Goal: Information Seeking & Learning: Learn about a topic

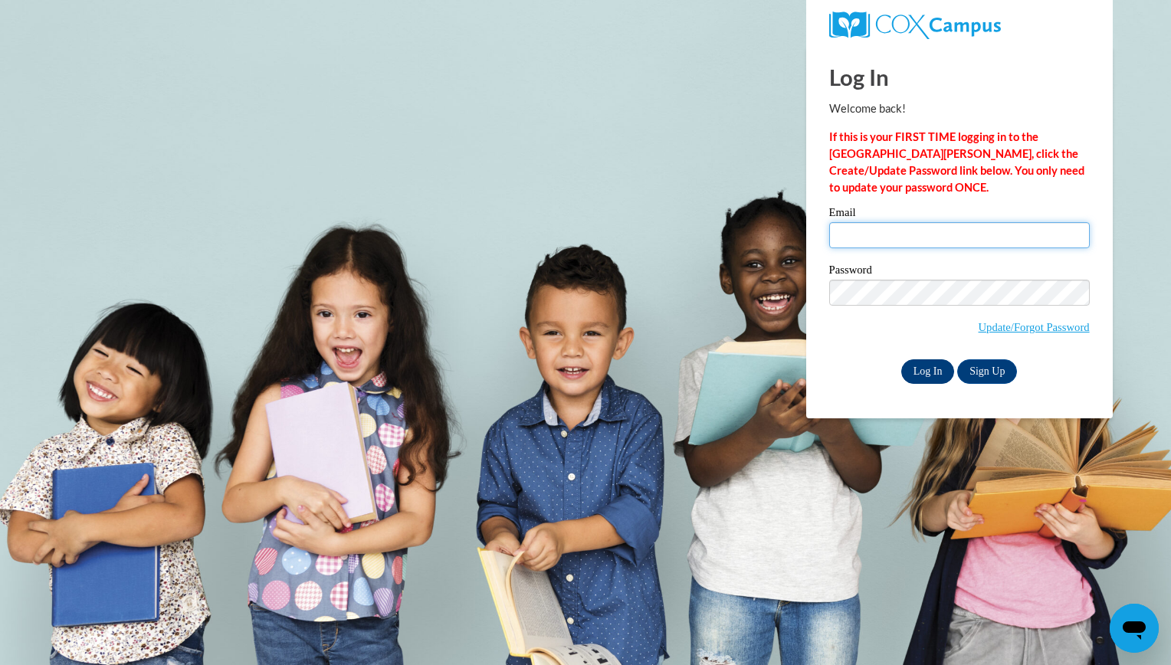
type input "gretamichelle32@gmail.com"
click at [920, 368] on input "Log In" at bounding box center [928, 371] width 54 height 25
click at [920, 367] on input "Log In" at bounding box center [928, 371] width 54 height 25
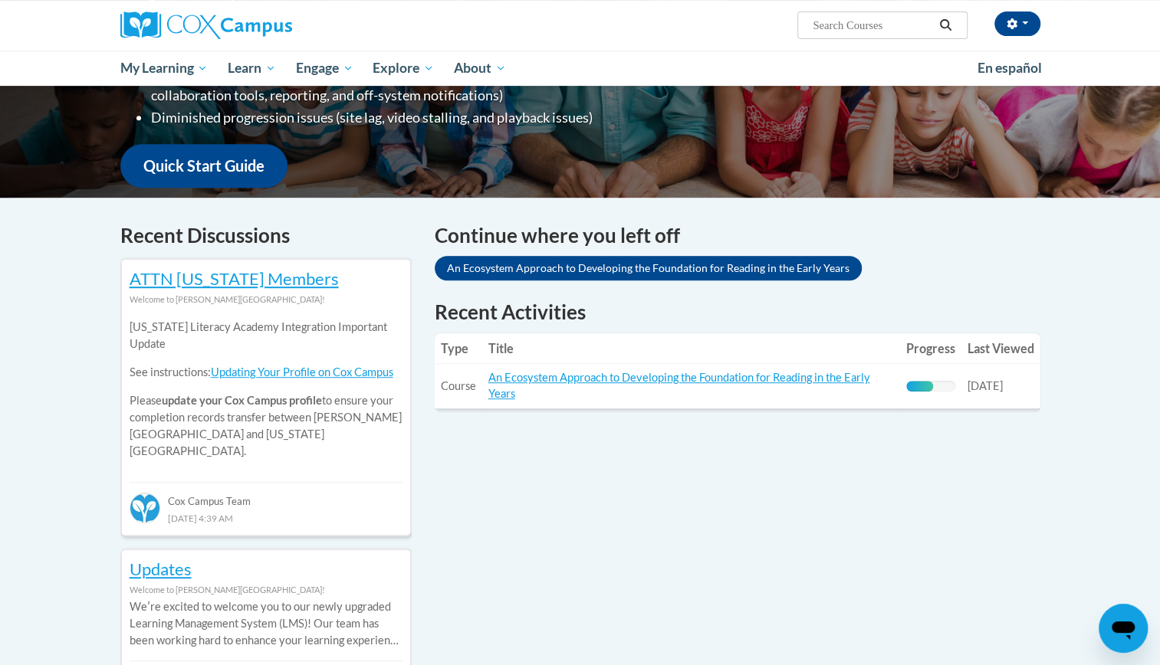
scroll to position [340, 0]
click at [794, 384] on link "An Ecosystem Approach to Developing the Foundation for Reading in the Early Yea…" at bounding box center [679, 385] width 382 height 29
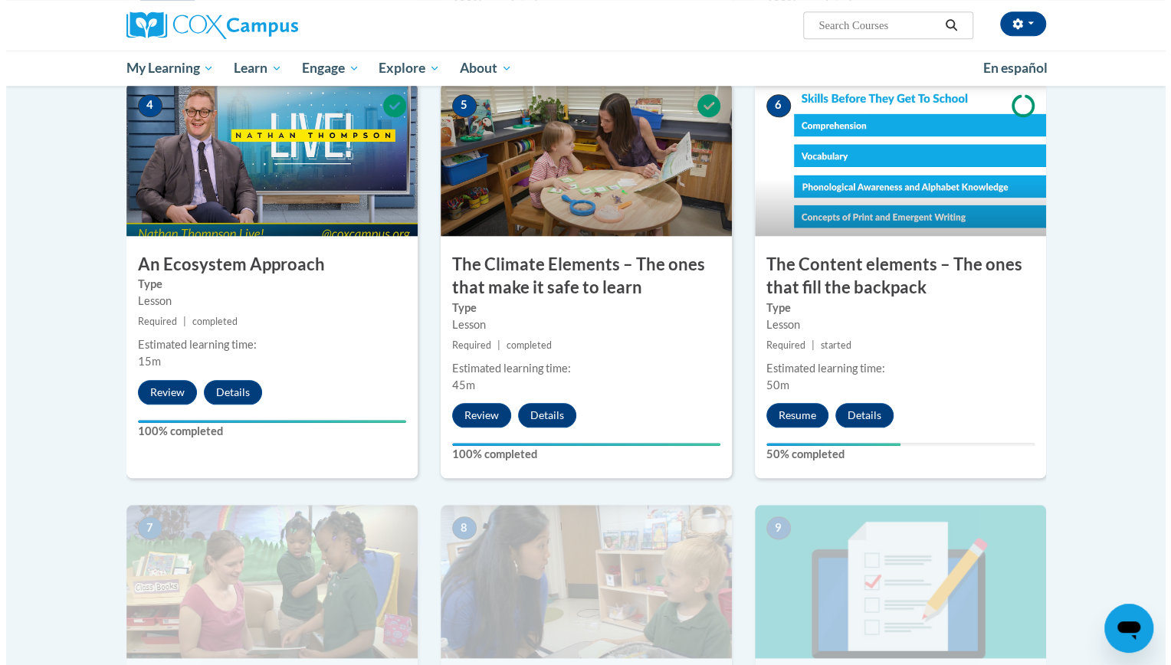
scroll to position [779, 0]
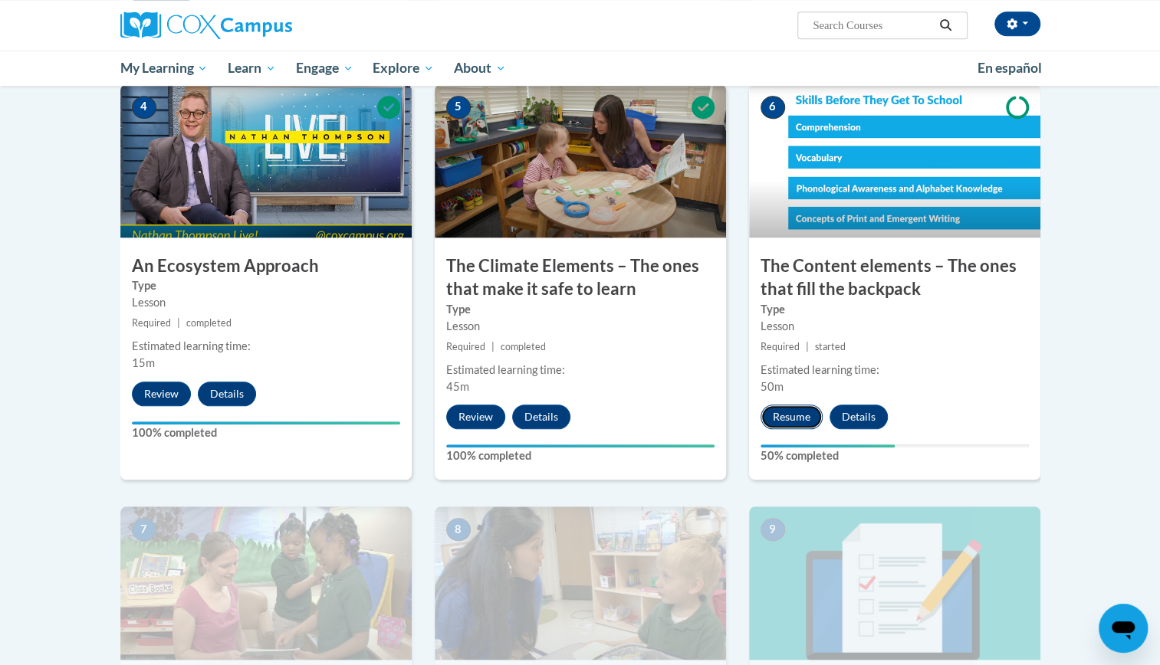
click at [794, 418] on button "Resume" at bounding box center [791, 417] width 62 height 25
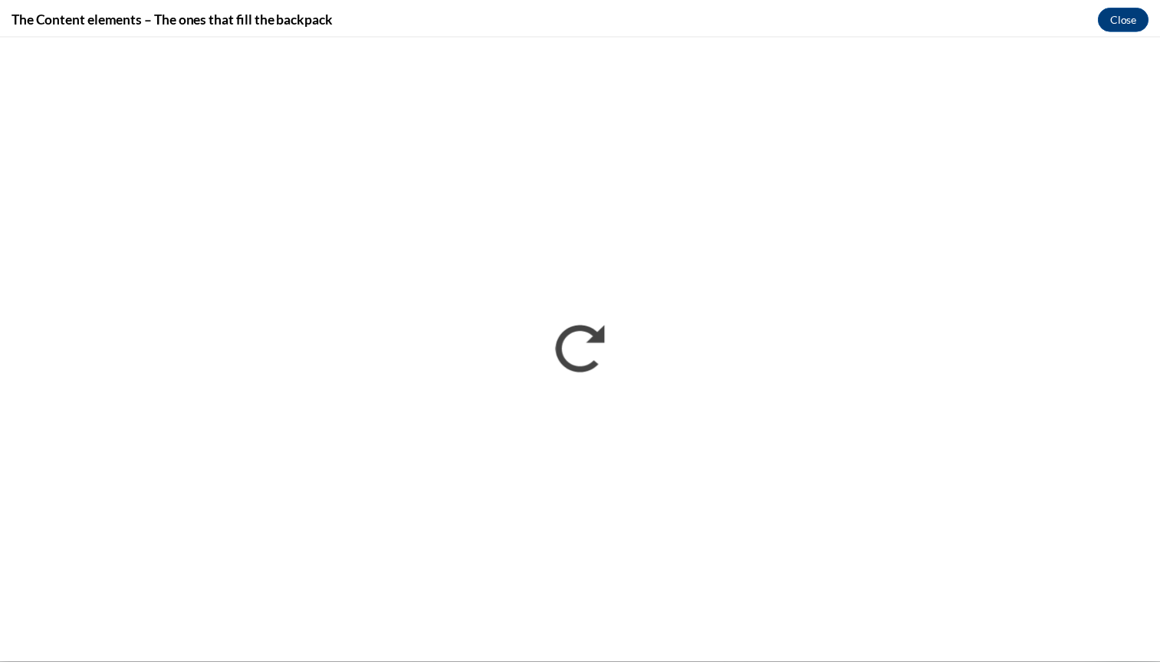
scroll to position [0, 0]
click at [1137, 18] on button "Close" at bounding box center [1133, 17] width 51 height 25
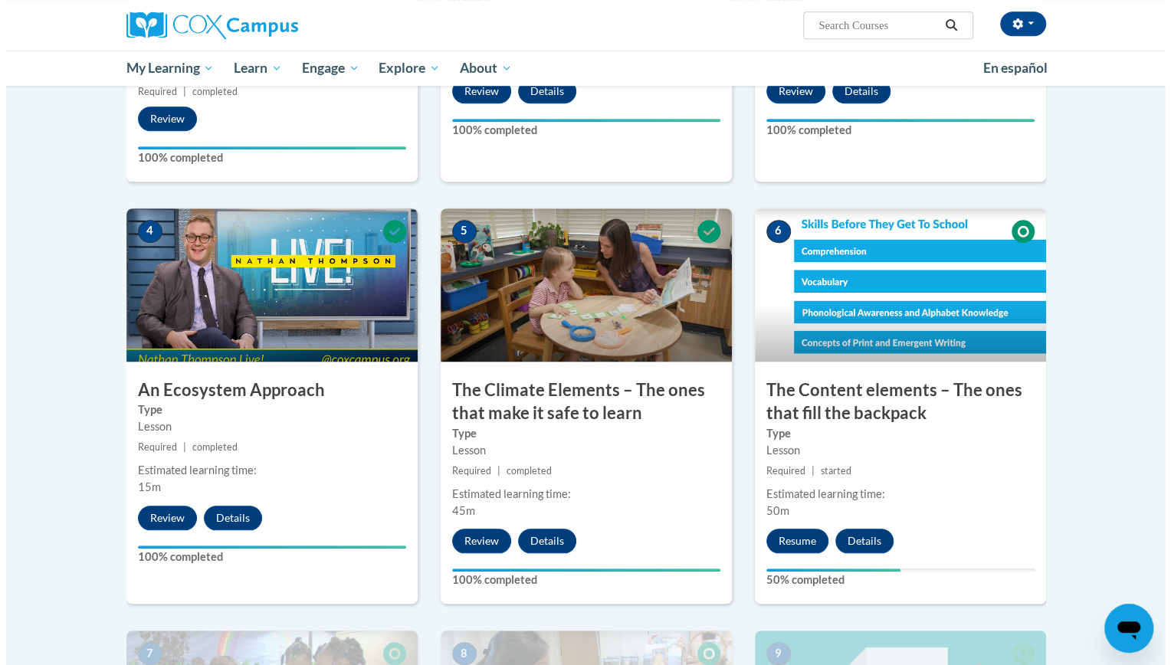
scroll to position [671, 0]
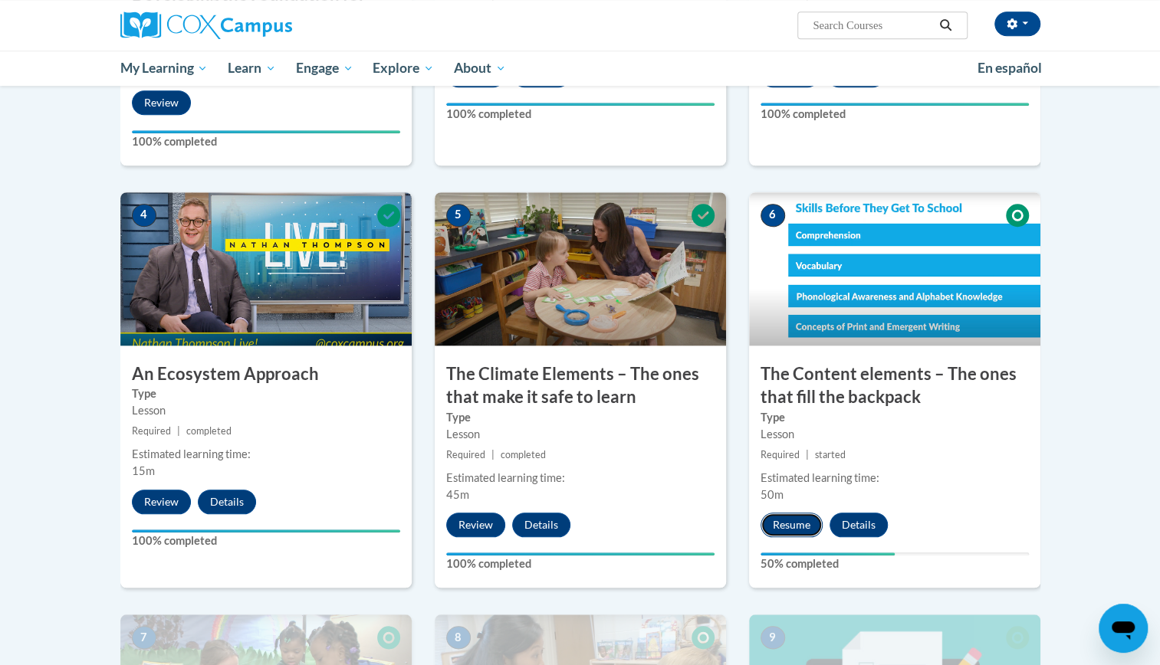
click at [791, 522] on button "Resume" at bounding box center [791, 525] width 62 height 25
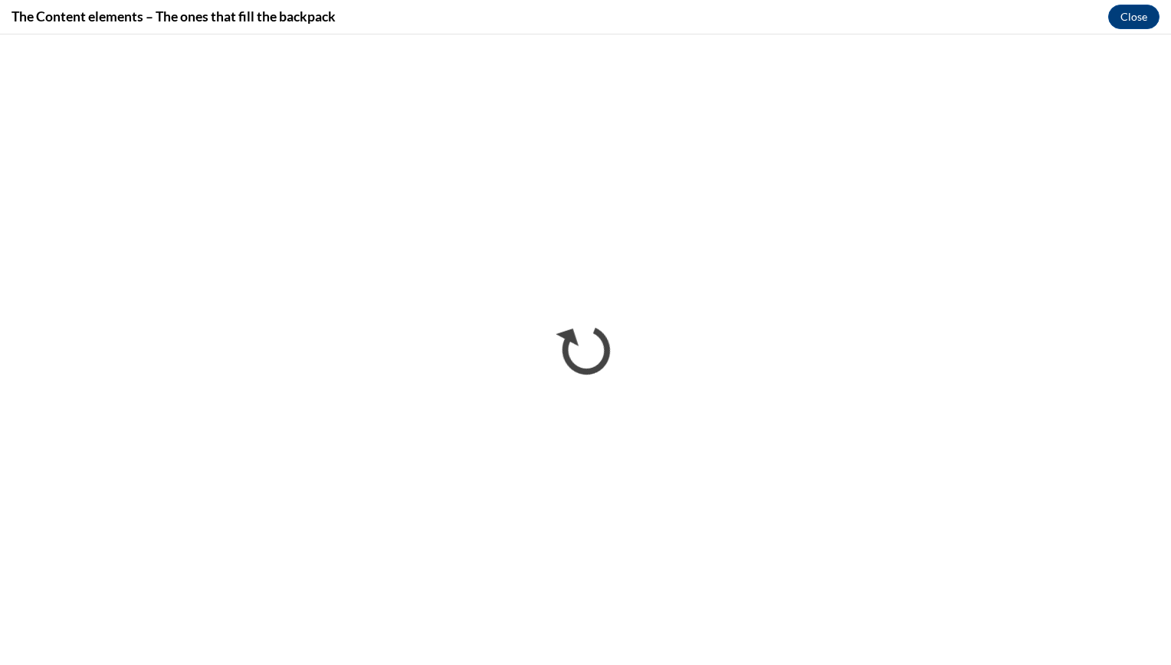
scroll to position [0, 0]
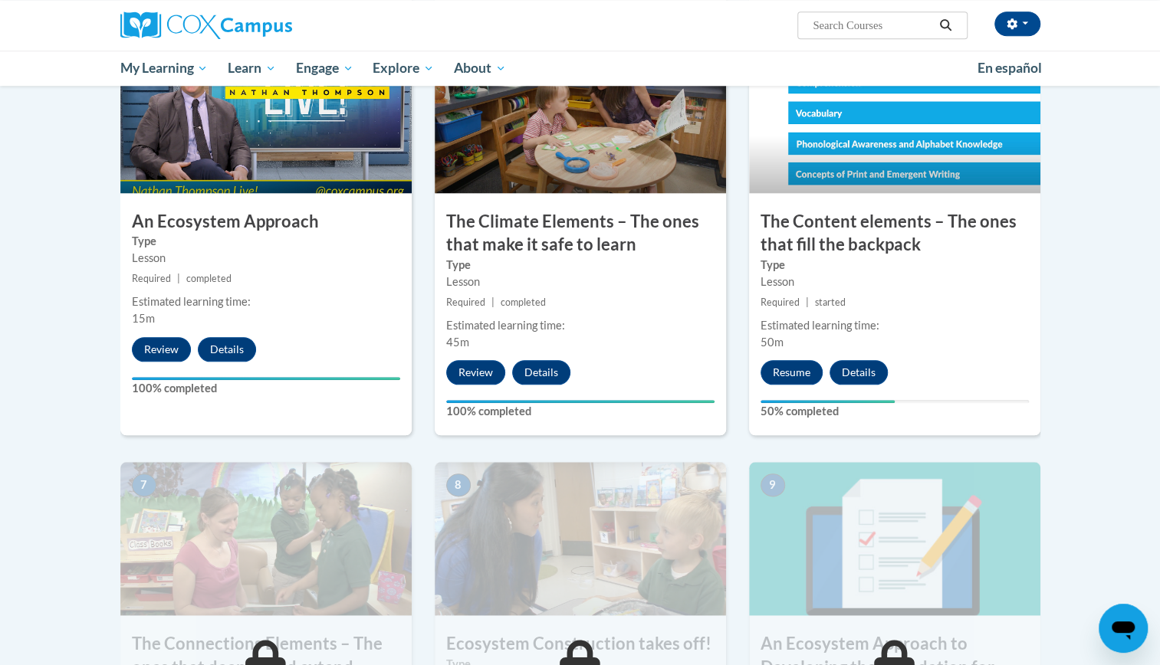
scroll to position [812, 0]
